Goal: Task Accomplishment & Management: Manage account settings

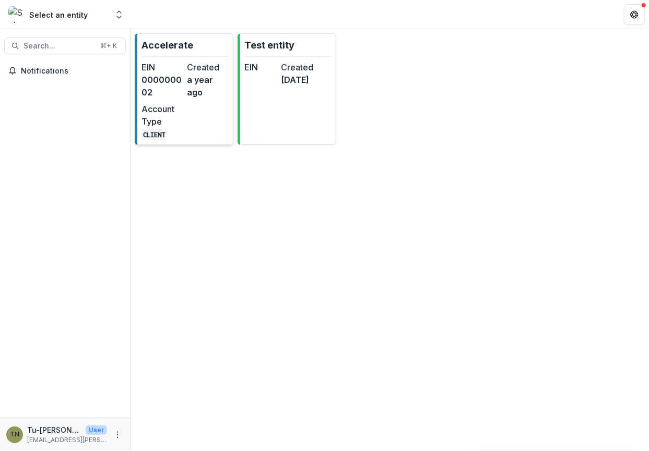
click at [174, 81] on dd "000000002" at bounding box center [162, 86] width 42 height 25
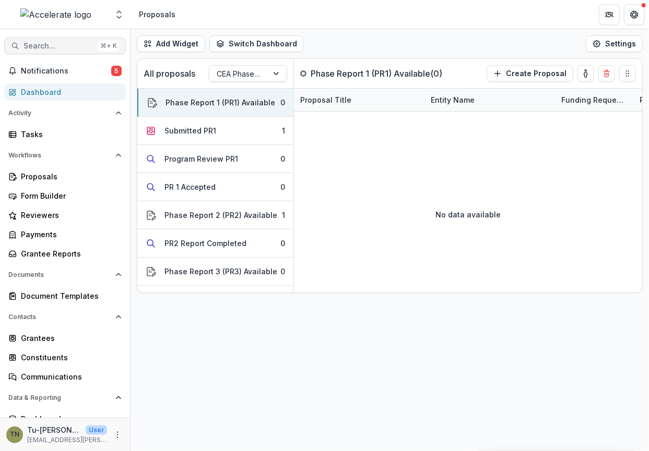
click at [68, 44] on span "Search..." at bounding box center [58, 46] width 70 height 9
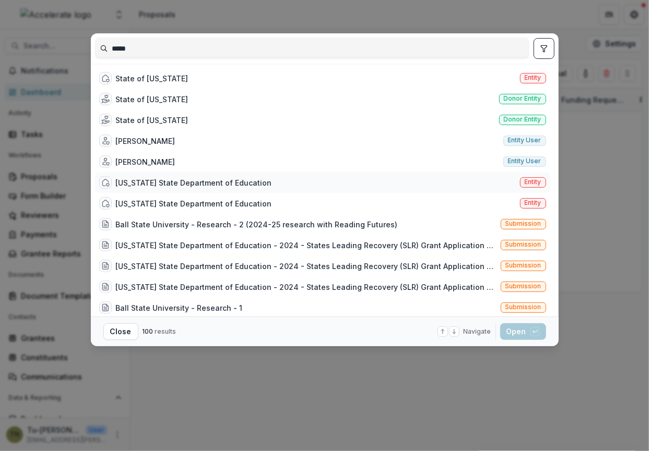
type input "*****"
click at [174, 183] on div "[US_STATE] State Department of Education" at bounding box center [194, 182] width 156 height 11
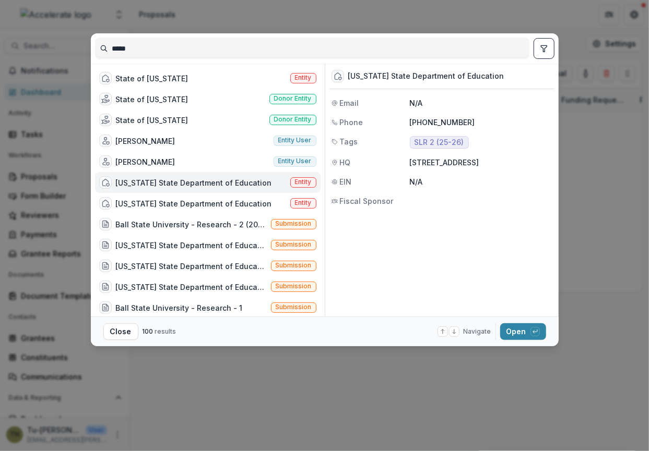
click at [507, 320] on footer "Close 100 results Navigate up and down with arrow keys Open with enter key" at bounding box center [325, 332] width 468 height 30
click at [510, 329] on button "Open with enter key" at bounding box center [523, 332] width 46 height 17
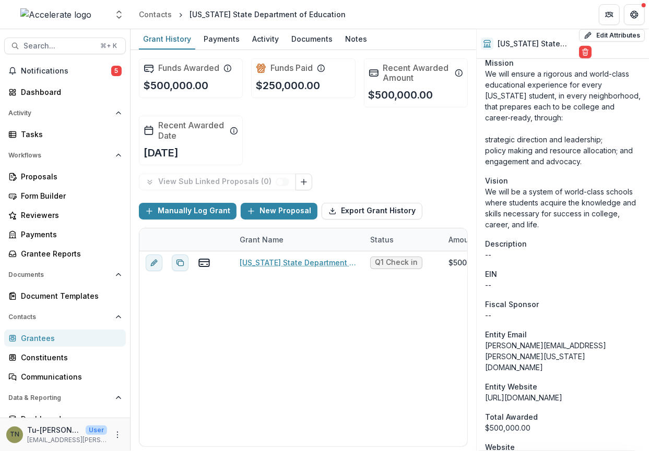
scroll to position [430, 0]
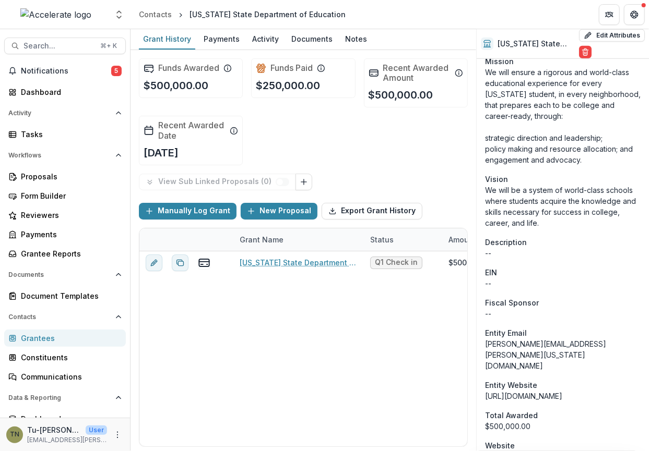
click at [526, 391] on div "[URL][DOMAIN_NAME]" at bounding box center [563, 396] width 156 height 11
drag, startPoint x: 526, startPoint y: 336, endPoint x: 486, endPoint y: 331, distance: 40.0
click at [486, 391] on div "[URL][DOMAIN_NAME]" at bounding box center [563, 396] width 156 height 11
copy div "[URL][DOMAIN_NAME]"
click at [306, 43] on div "Documents" at bounding box center [312, 38] width 50 height 15
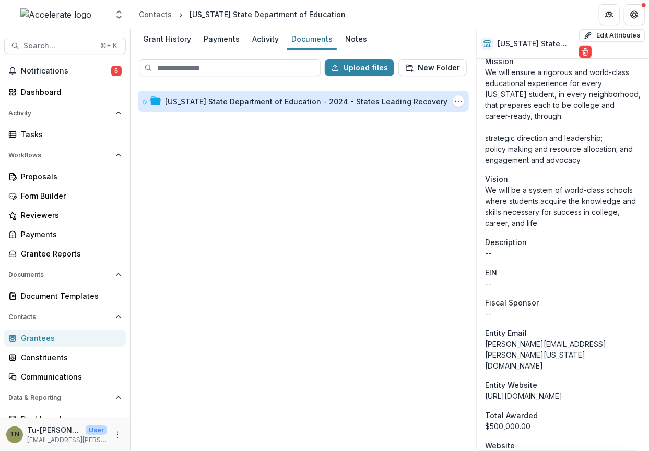
click at [232, 96] on div "[US_STATE] State Department of Education - 2024 - States Leading Recovery (SLR)…" at bounding box center [337, 101] width 344 height 11
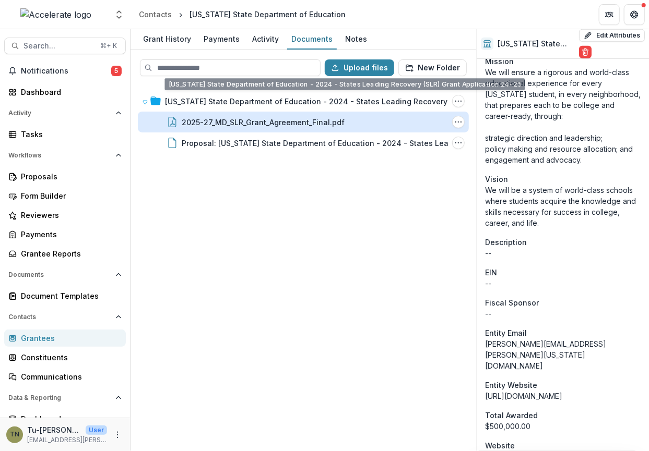
click at [248, 119] on div "2025-27_MD_SLR_Grant_Agreement_Final.pdf" at bounding box center [263, 122] width 163 height 11
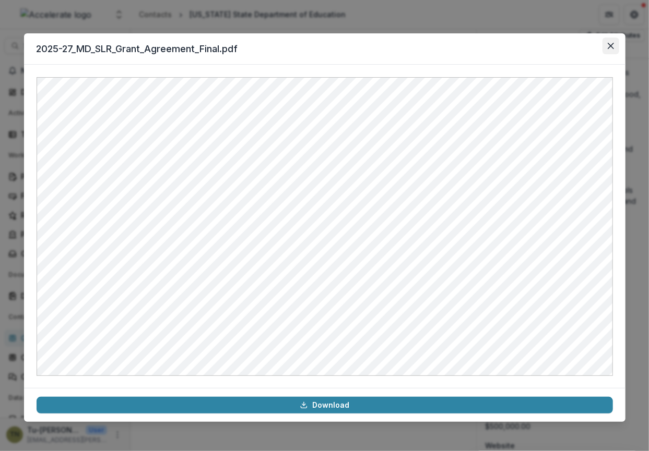
click at [609, 46] on icon "Close" at bounding box center [610, 46] width 6 height 6
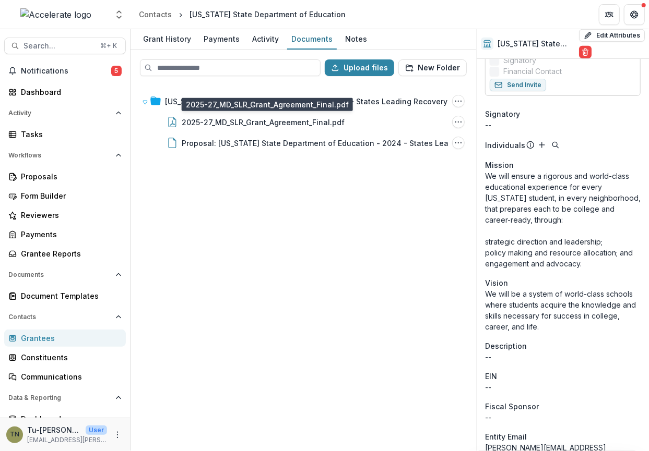
scroll to position [225, 0]
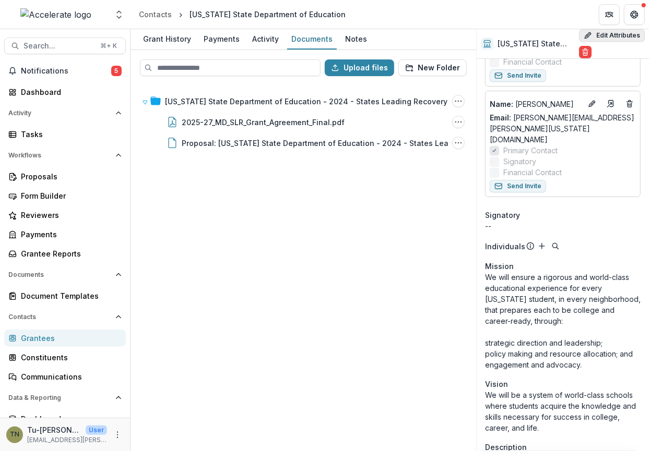
click at [599, 33] on button "Edit Attributes" at bounding box center [612, 35] width 66 height 13
select select "***"
select select
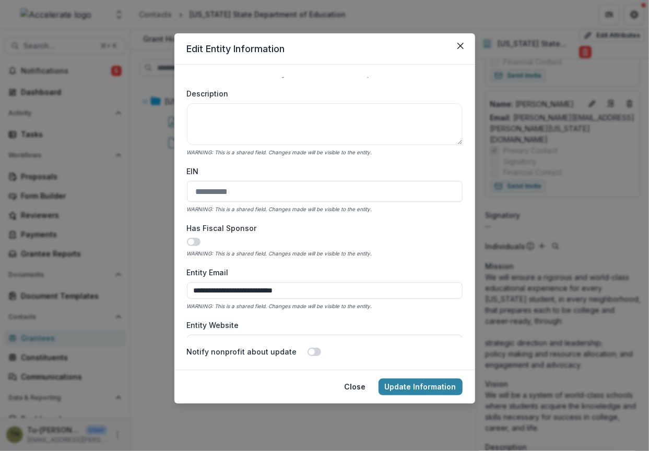
scroll to position [318, 0]
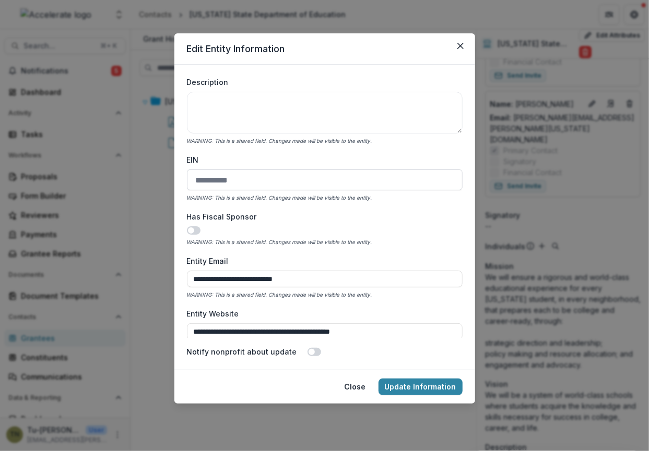
click at [201, 182] on input "EIN" at bounding box center [325, 180] width 276 height 21
paste input "**********"
type input "**********"
click at [404, 390] on button "Update Information" at bounding box center [420, 387] width 84 height 17
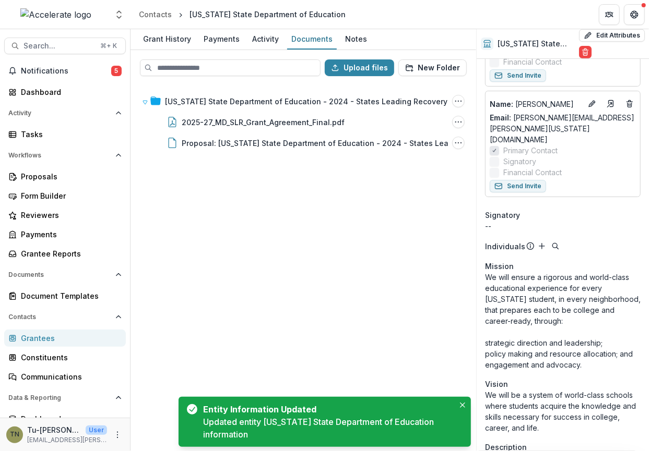
click at [337, 218] on div "[US_STATE] State Department of Education - 2024 - States Leading Recovery (SLR)…" at bounding box center [302, 268] width 343 height 366
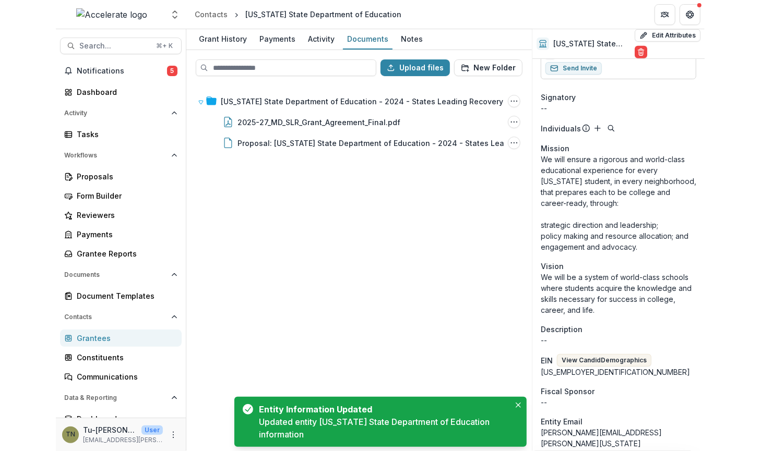
scroll to position [350, 0]
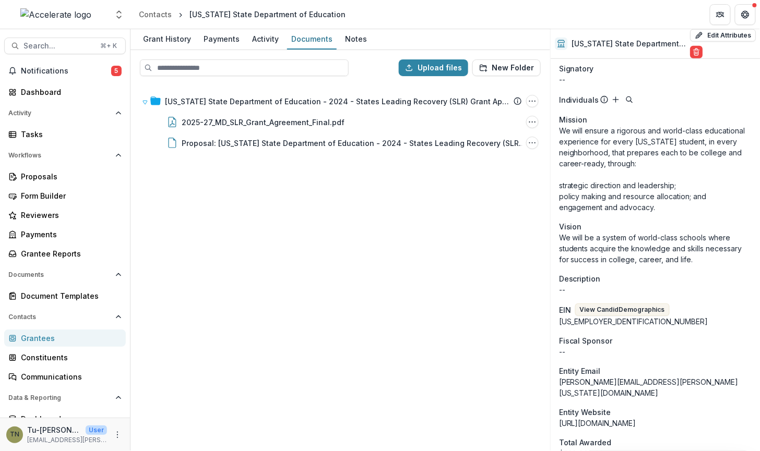
click at [386, 196] on div "[US_STATE] State Department of Education - 2024 - States Leading Recovery (SLR)…" at bounding box center [339, 268] width 417 height 366
click at [87, 74] on span "Notifications" at bounding box center [66, 71] width 90 height 9
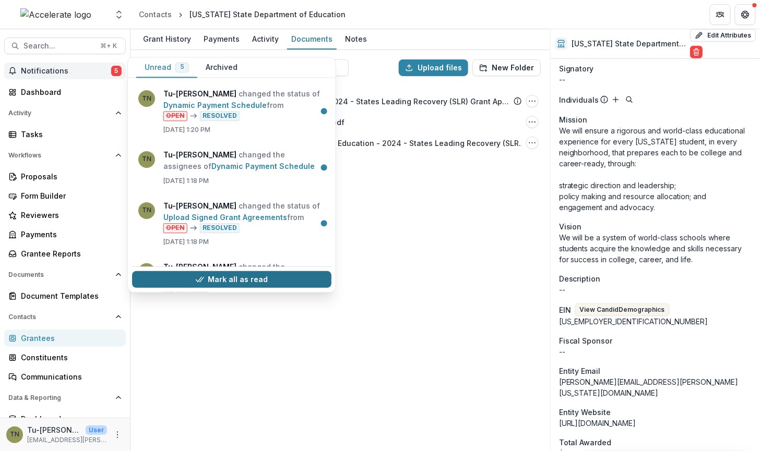
click at [261, 282] on button "Mark all as read" at bounding box center [231, 279] width 199 height 17
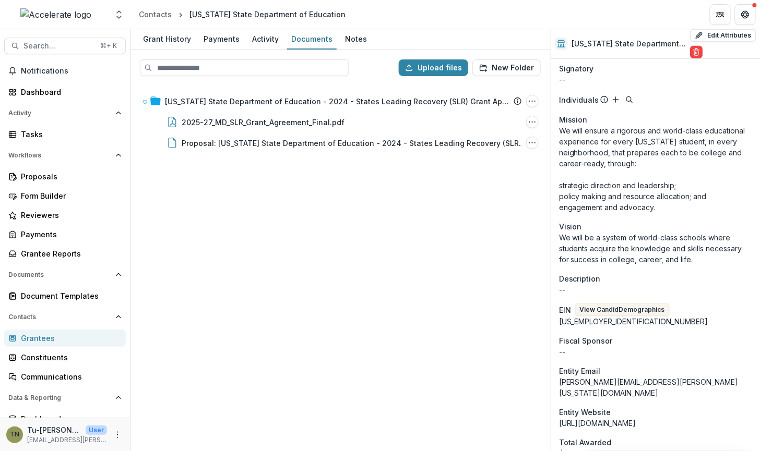
click at [383, 270] on div "[US_STATE] State Department of Education - 2024 - States Leading Recovery (SLR)…" at bounding box center [339, 268] width 417 height 366
